Goal: Check status: Check status

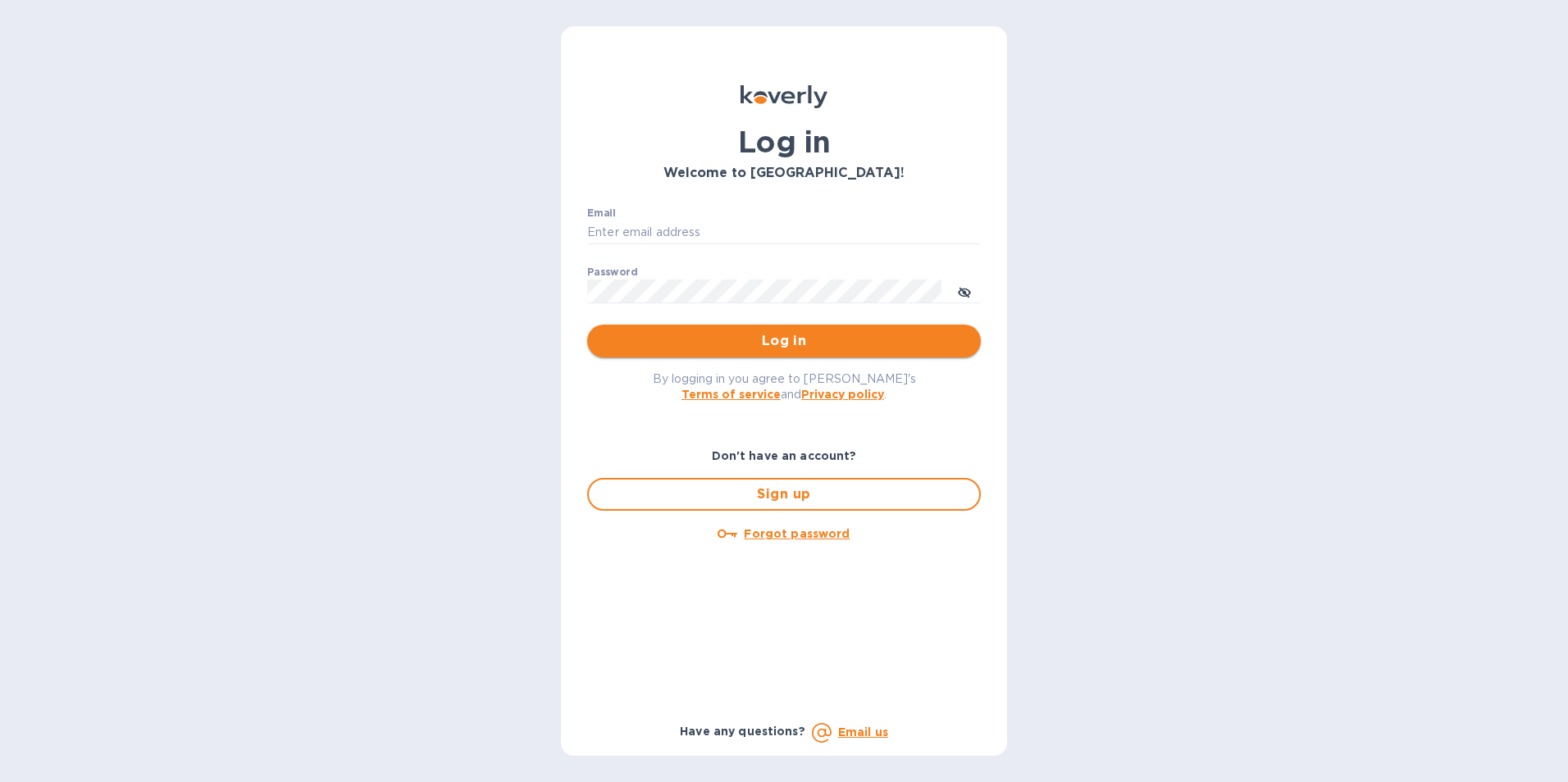
type input "jan.blandford@jas.com"
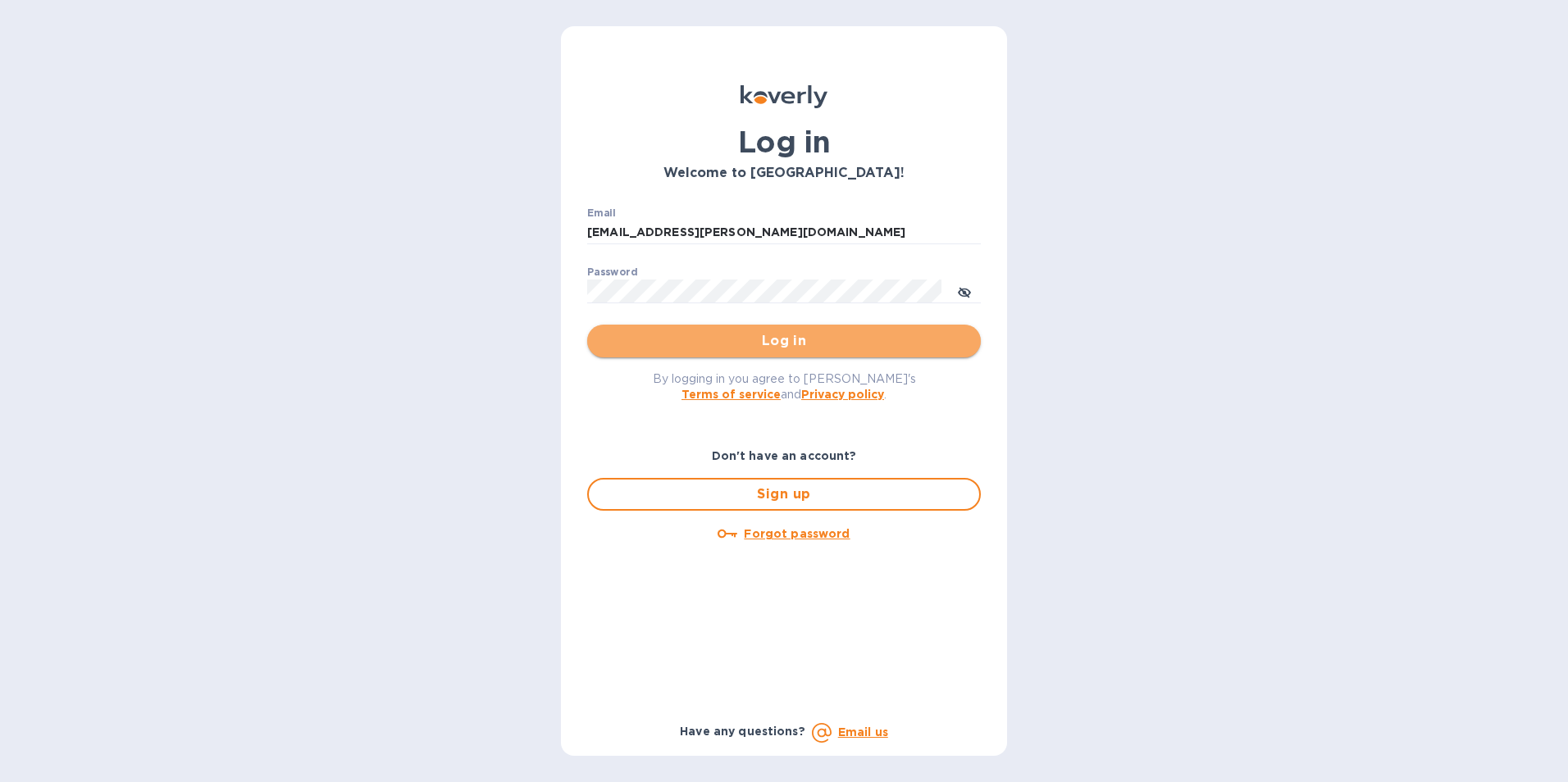
click at [776, 342] on span "Log in" at bounding box center [783, 341] width 367 height 20
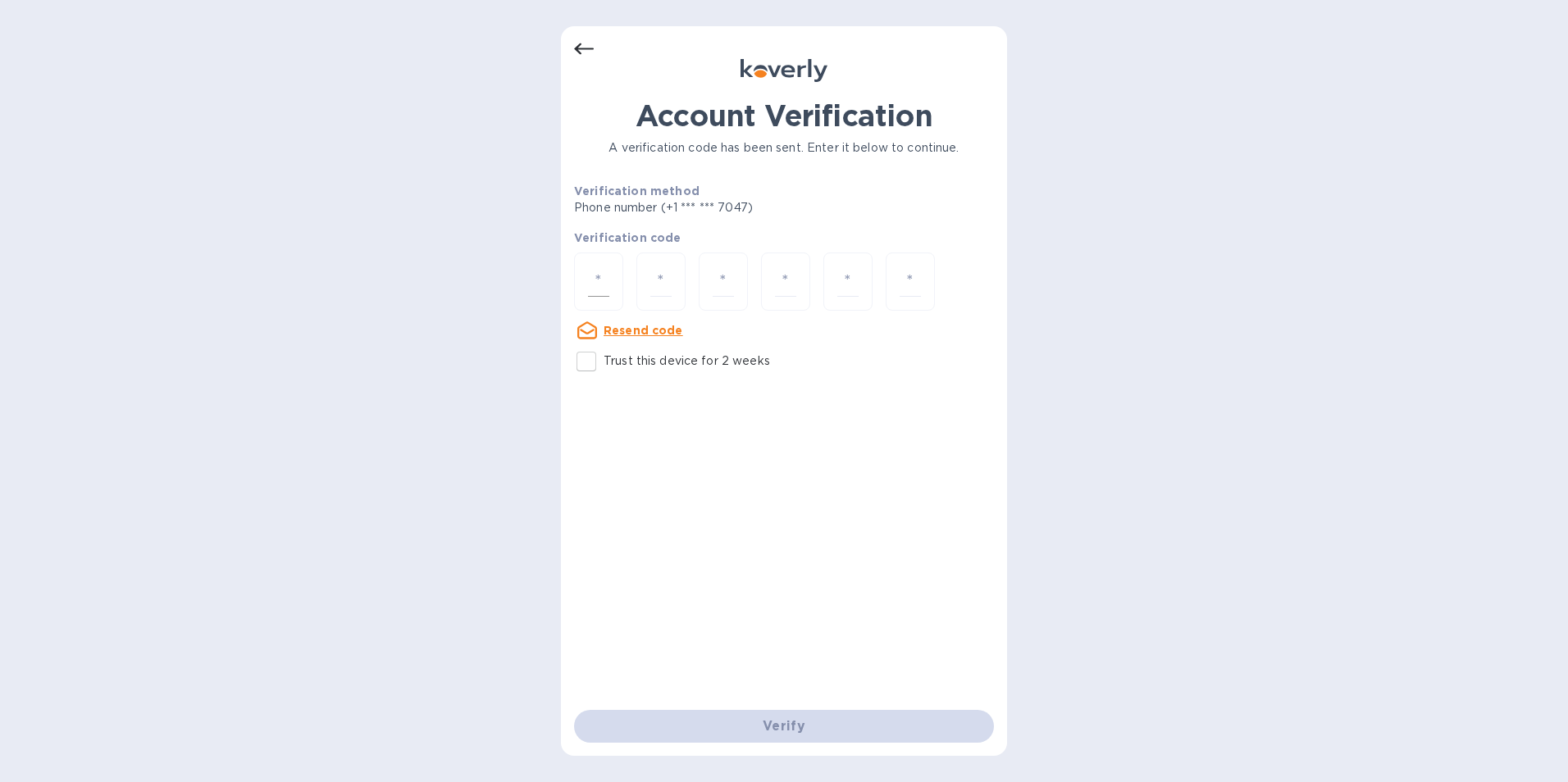
click at [606, 286] on input "number" at bounding box center [599, 282] width 21 height 30
type input "2"
type input "1"
type input "3"
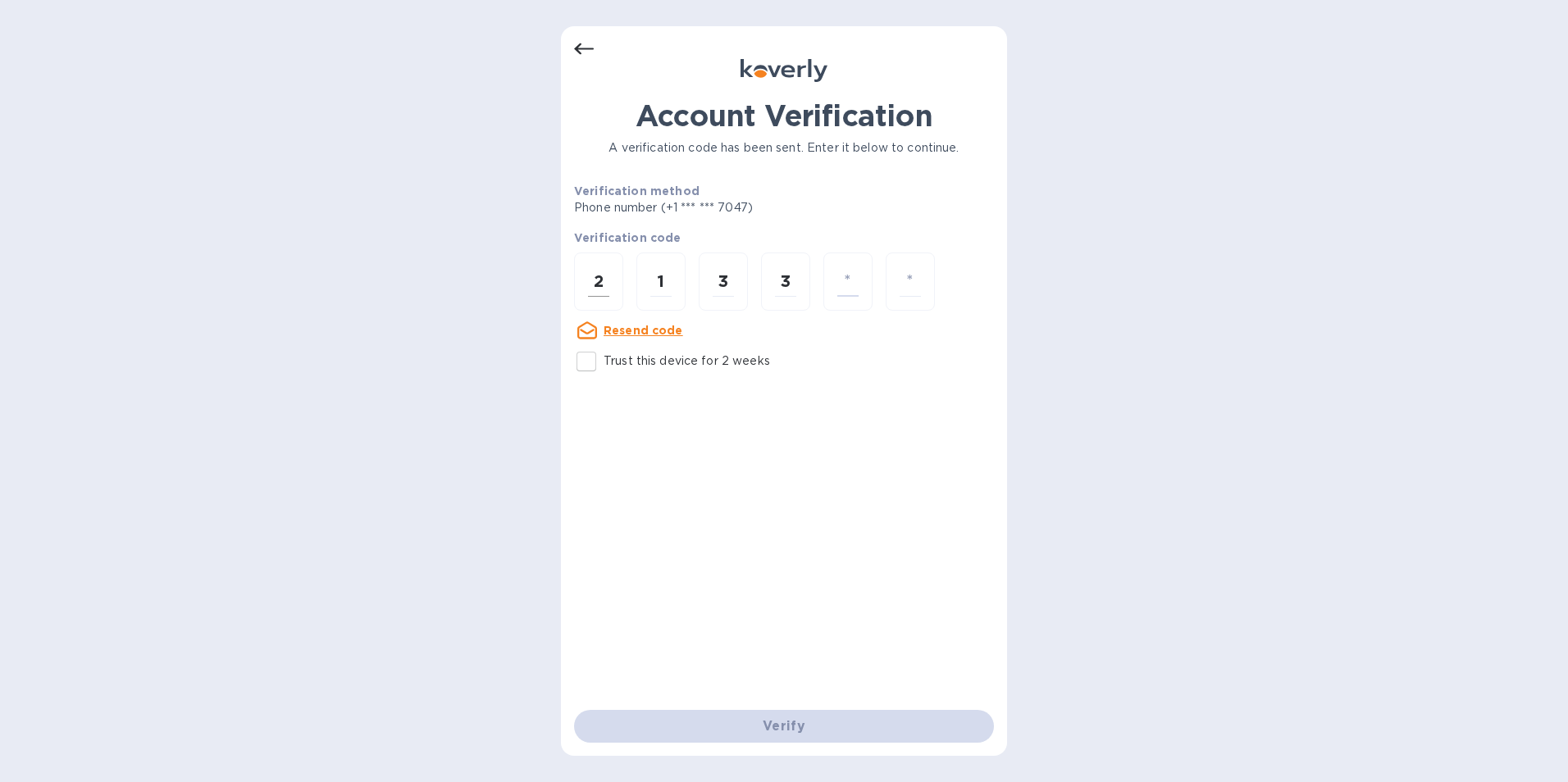
type input "9"
type input "0"
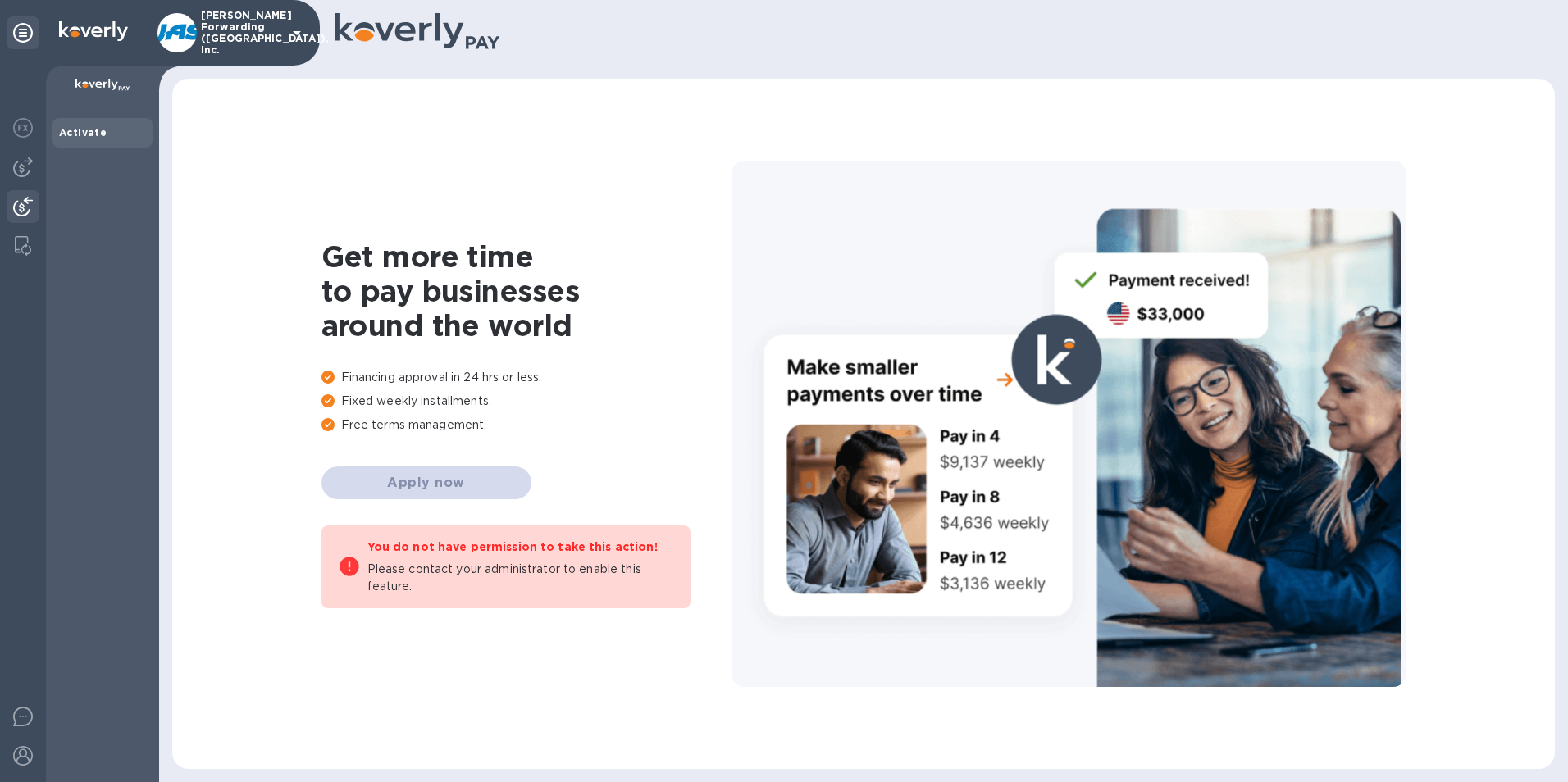
click at [20, 205] on img at bounding box center [23, 206] width 20 height 20
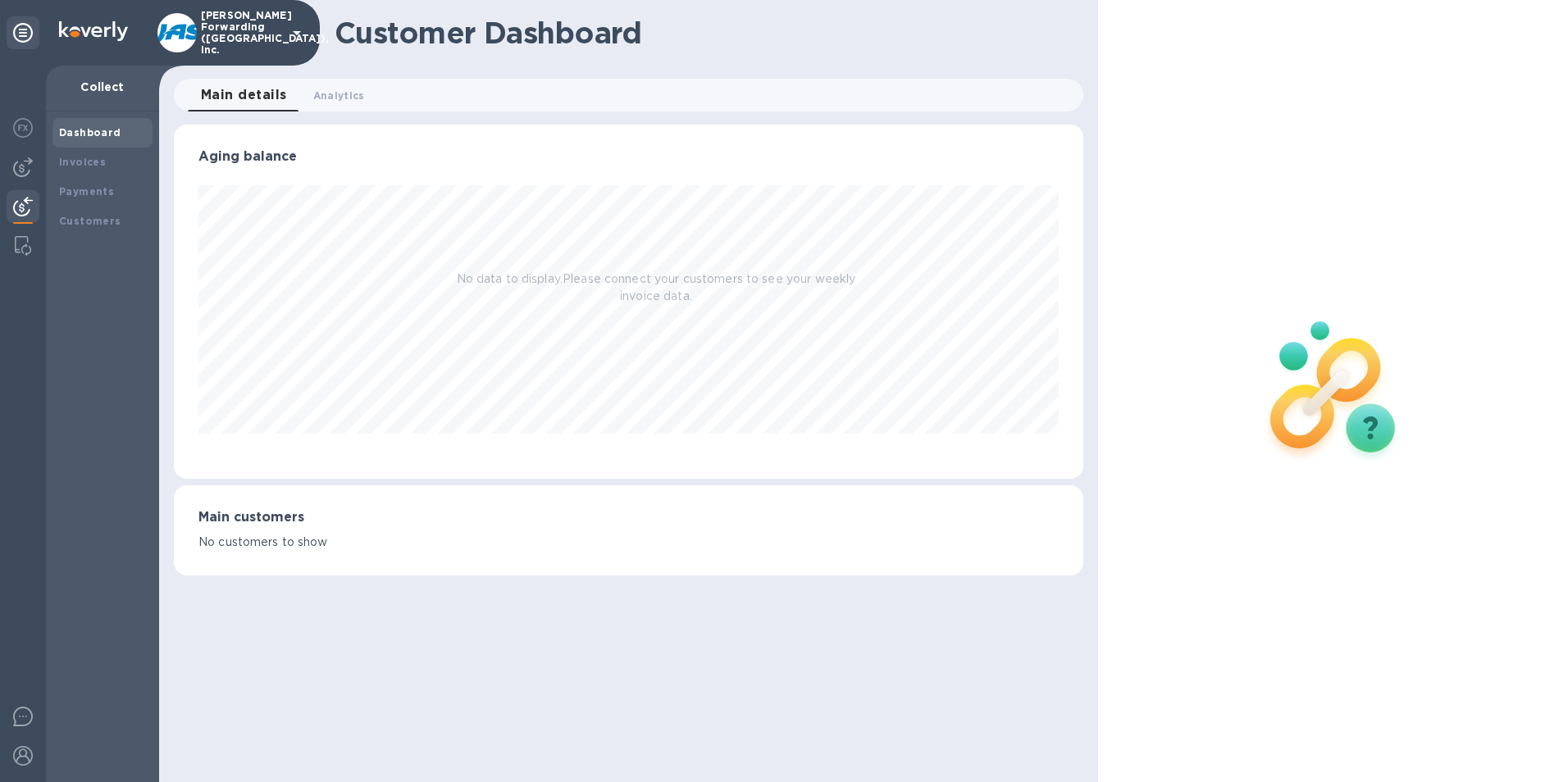
scroll to position [355, 910]
click at [93, 188] on b "Payments" at bounding box center [86, 192] width 55 height 12
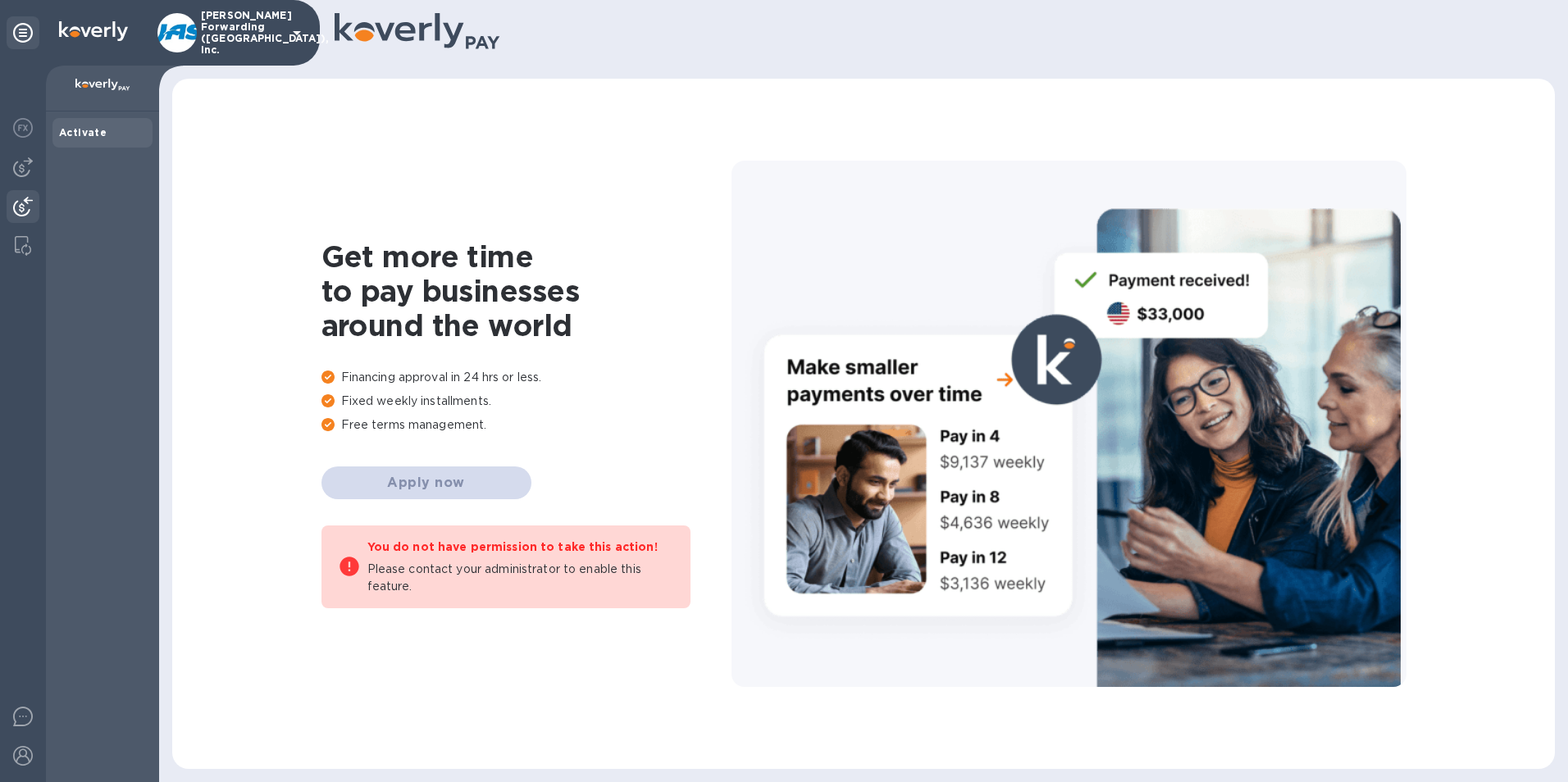
click at [26, 203] on img at bounding box center [23, 206] width 20 height 20
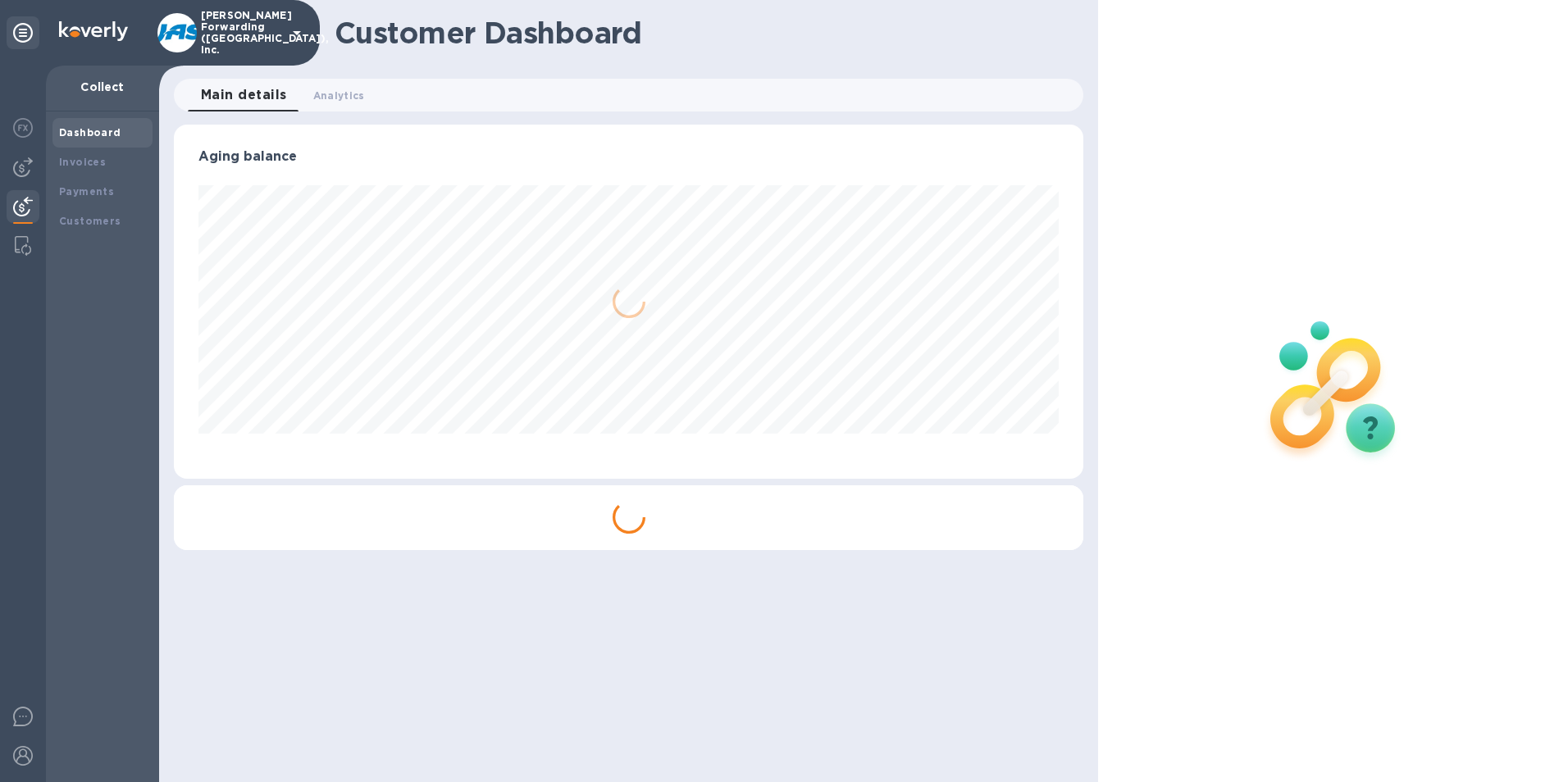
scroll to position [355, 910]
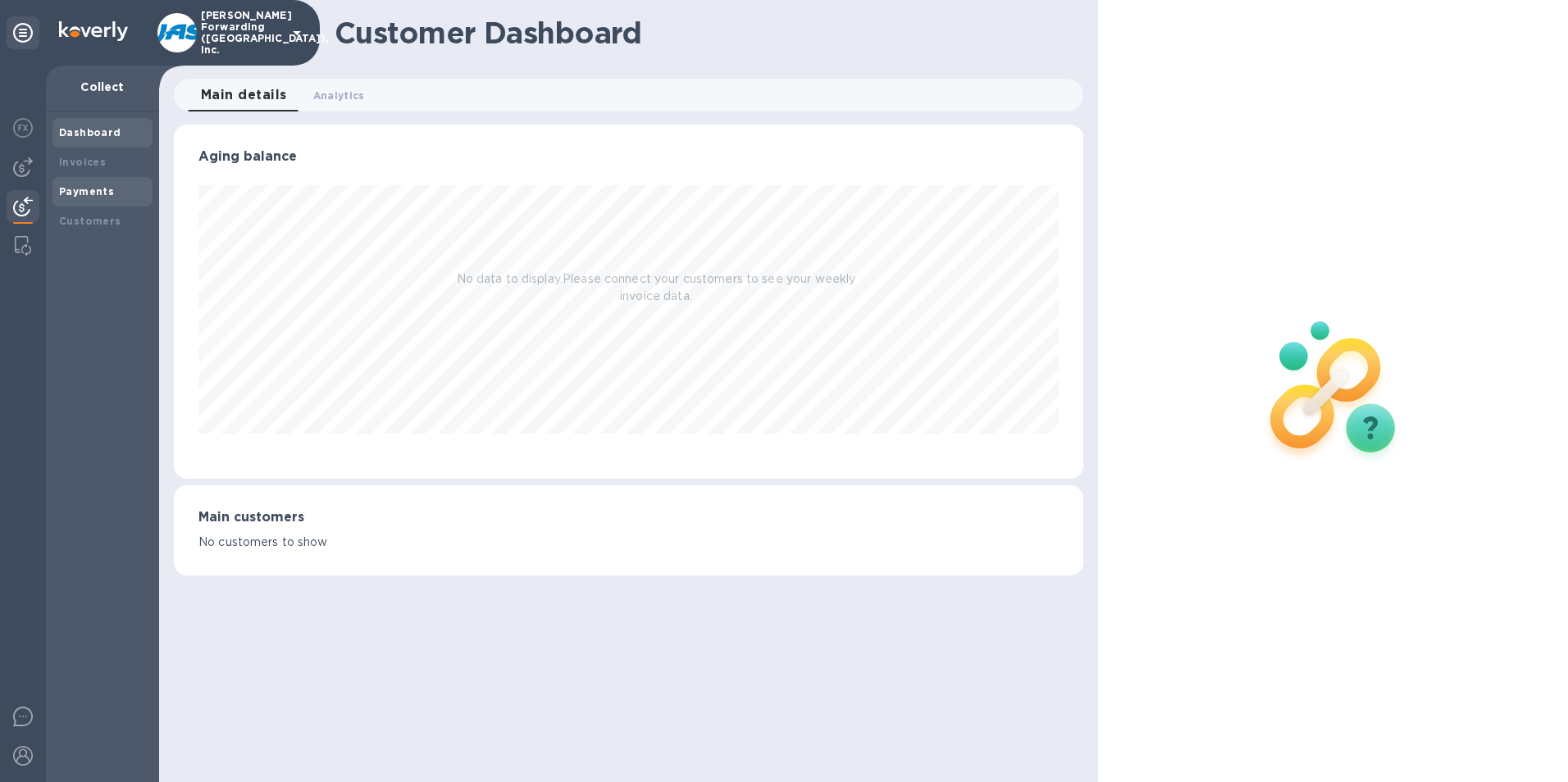
click at [92, 190] on b "Payments" at bounding box center [86, 192] width 55 height 12
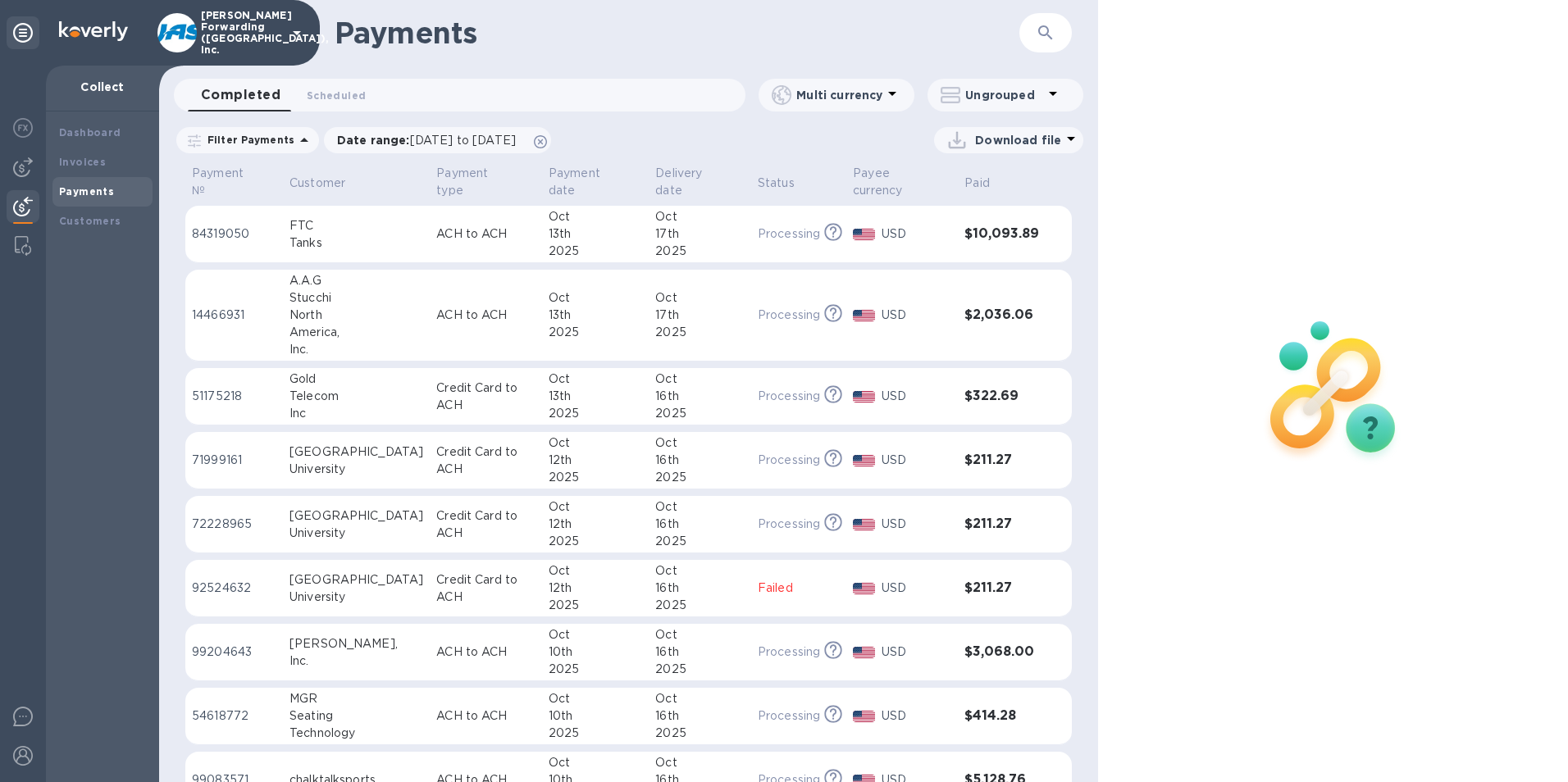
click at [1050, 34] on icon "button" at bounding box center [1045, 33] width 20 height 20
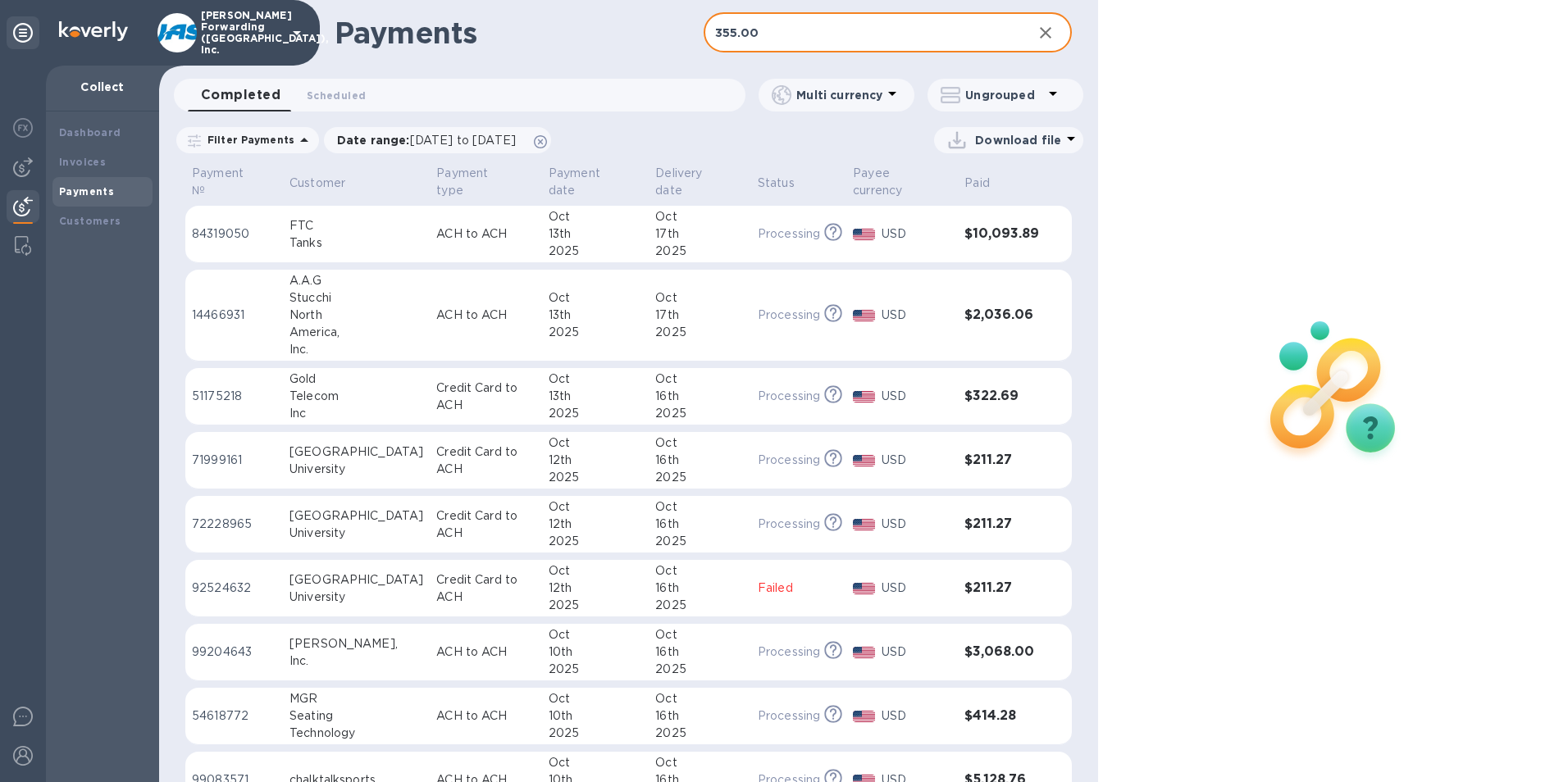
type input "355.00"
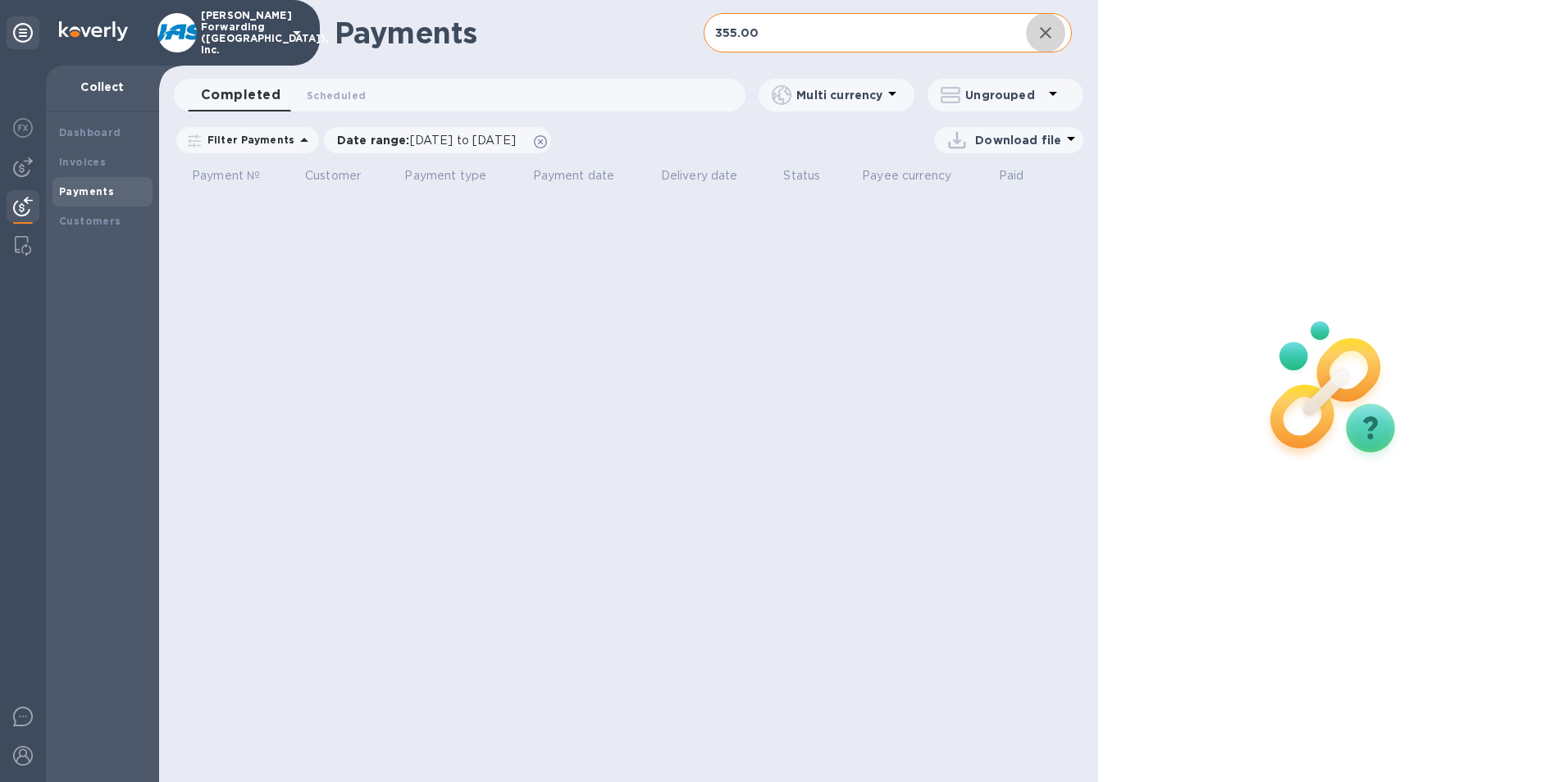
click at [1044, 34] on icon "button" at bounding box center [1045, 32] width 12 height 12
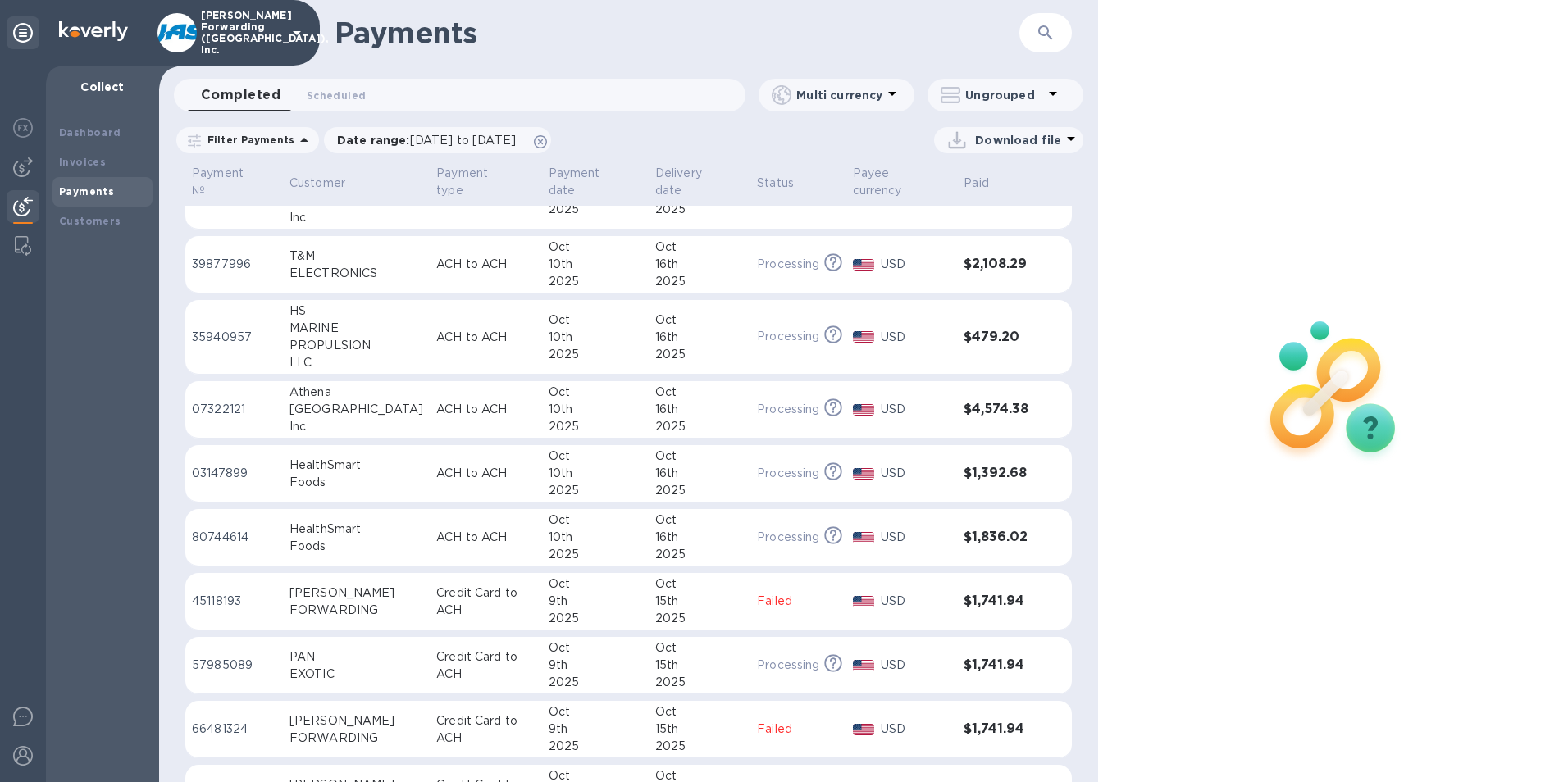
scroll to position [902, 0]
